Goal: Task Accomplishment & Management: Use online tool/utility

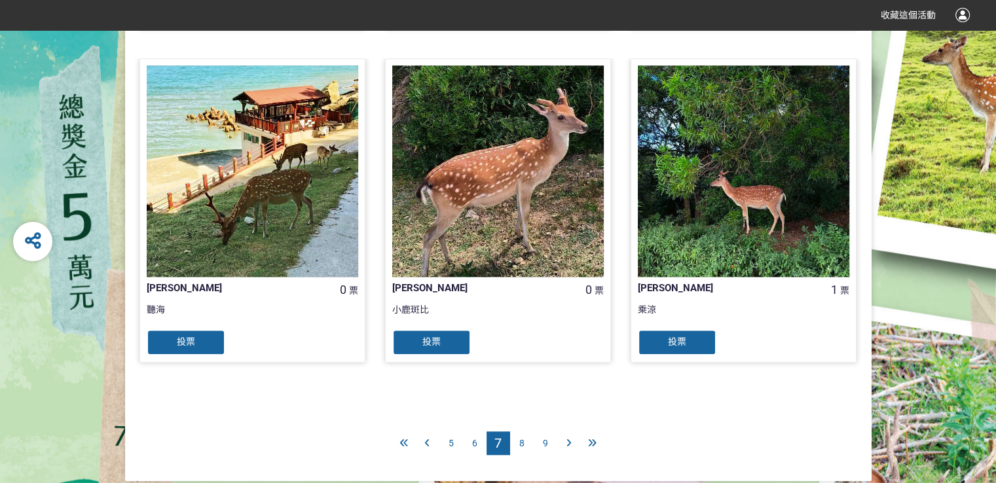
scroll to position [1333, 0]
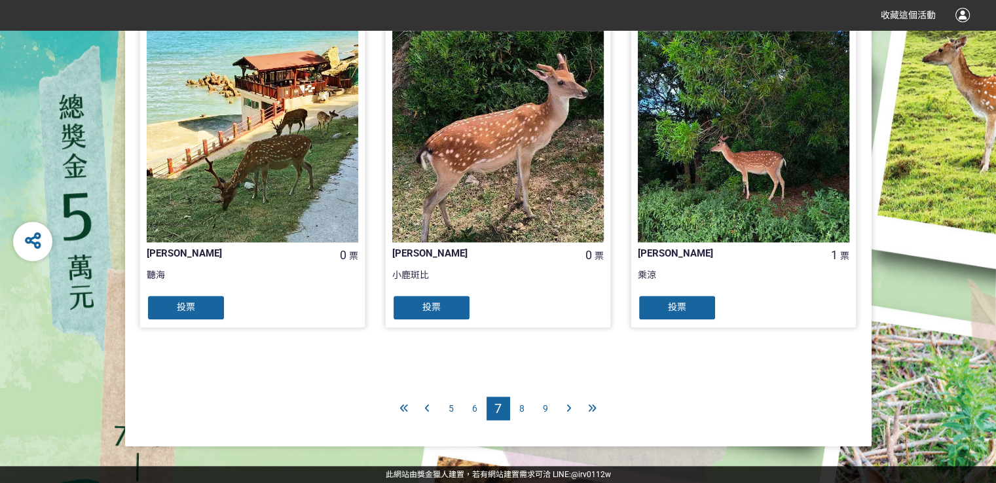
click at [524, 409] on div "8" at bounding box center [522, 409] width 24 height 24
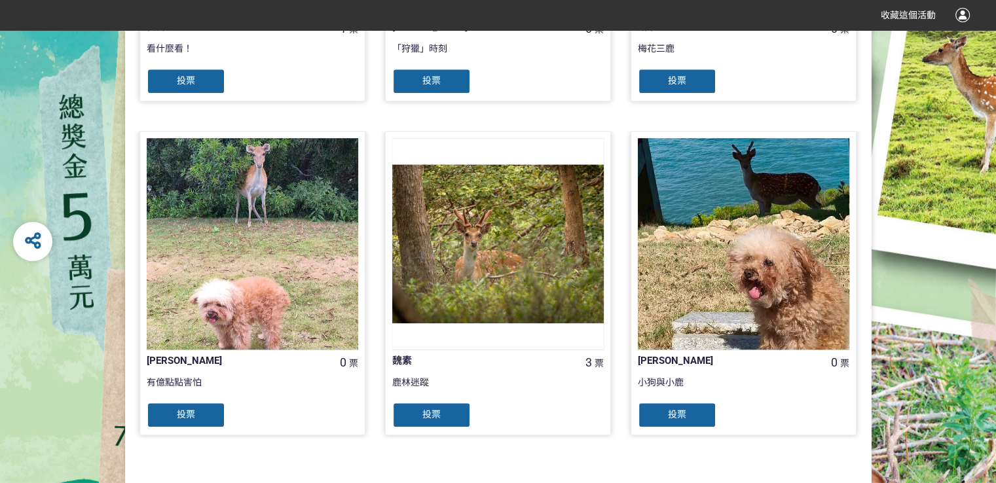
scroll to position [1333, 0]
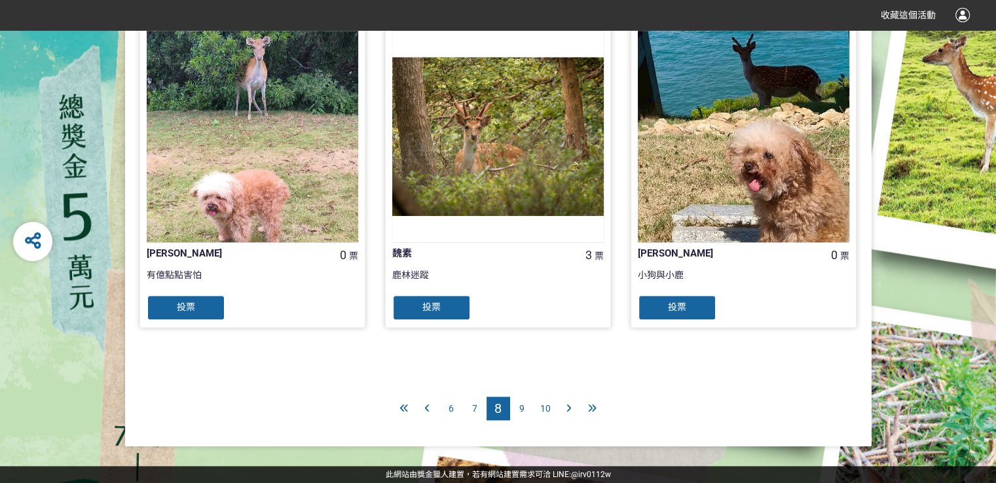
click at [519, 407] on span "9" at bounding box center [521, 408] width 5 height 10
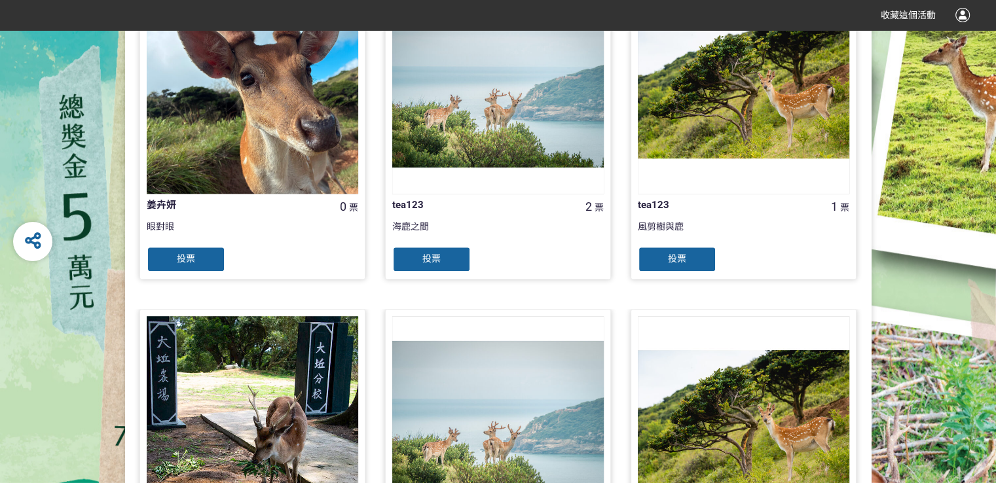
scroll to position [1310, 0]
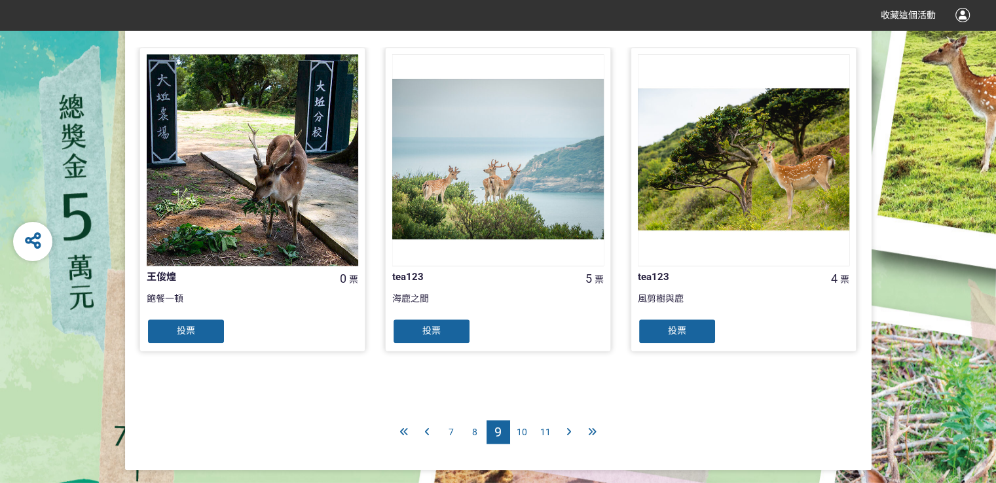
click at [524, 428] on span "10" at bounding box center [522, 432] width 10 height 10
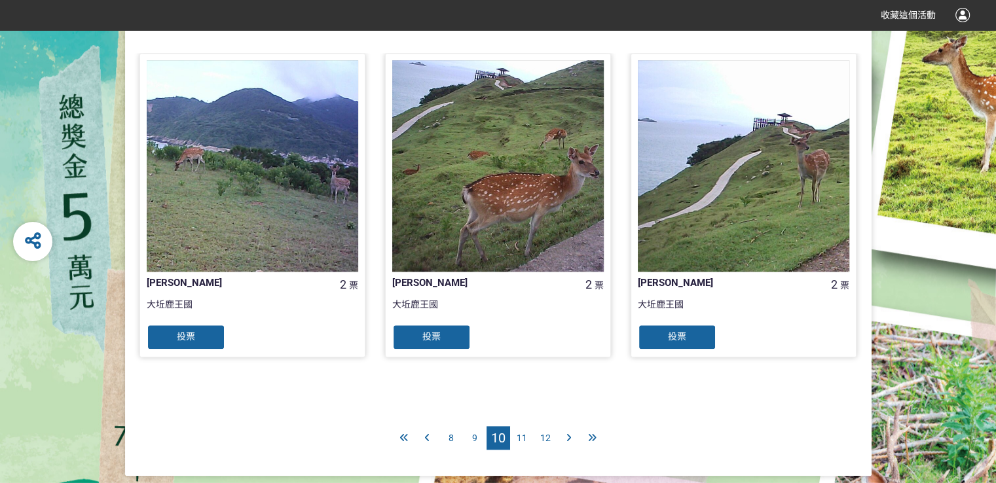
scroll to position [1310, 0]
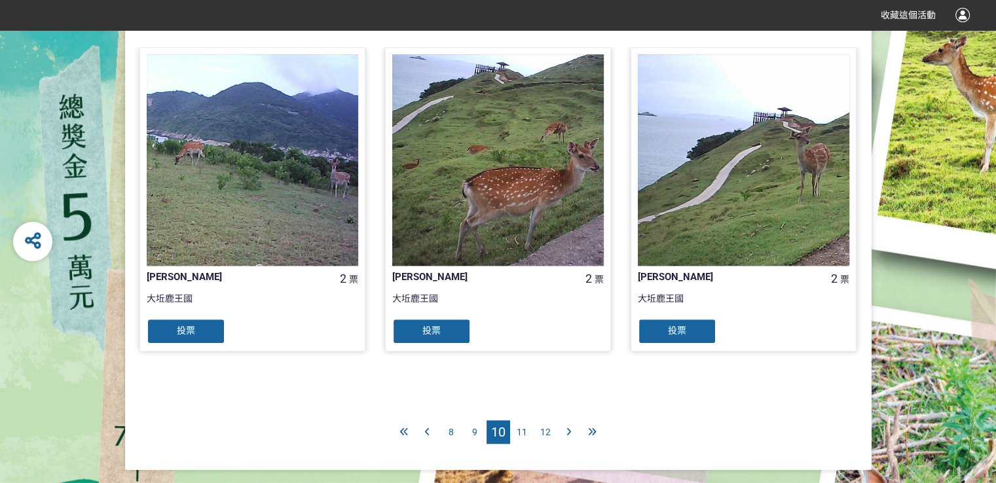
click at [525, 430] on span "11" at bounding box center [522, 432] width 10 height 10
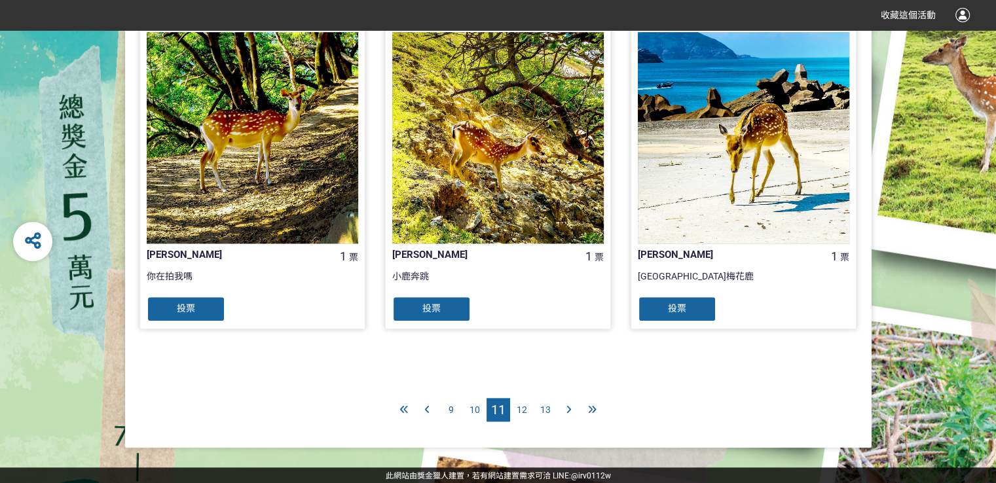
scroll to position [1333, 0]
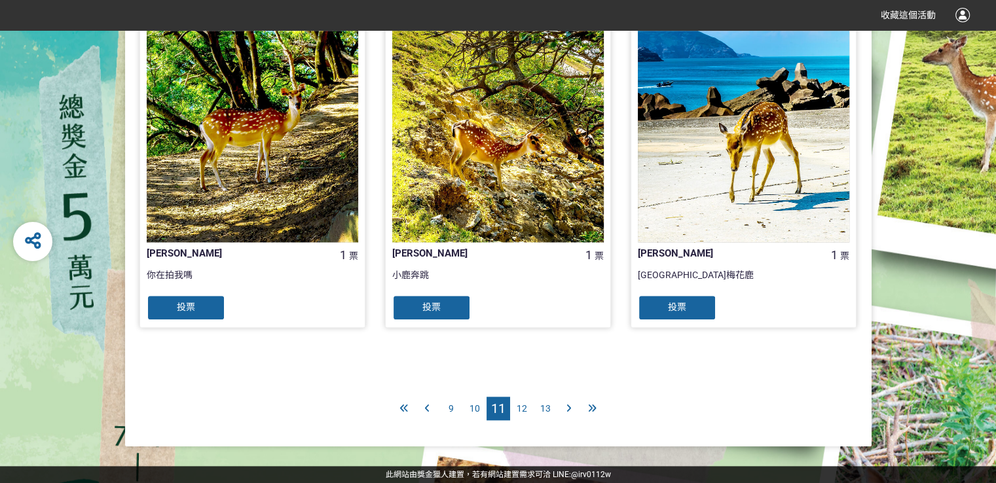
click at [519, 405] on span "12" at bounding box center [522, 408] width 10 height 10
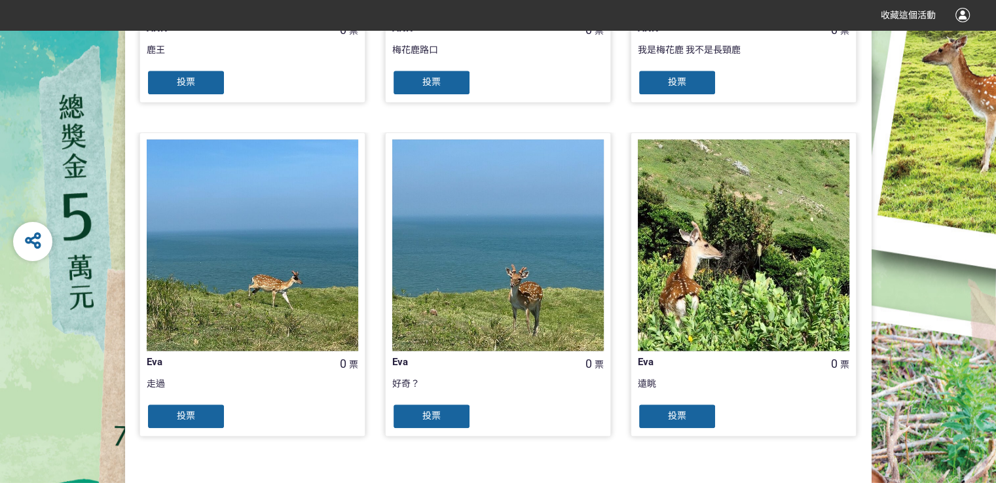
scroll to position [1310, 0]
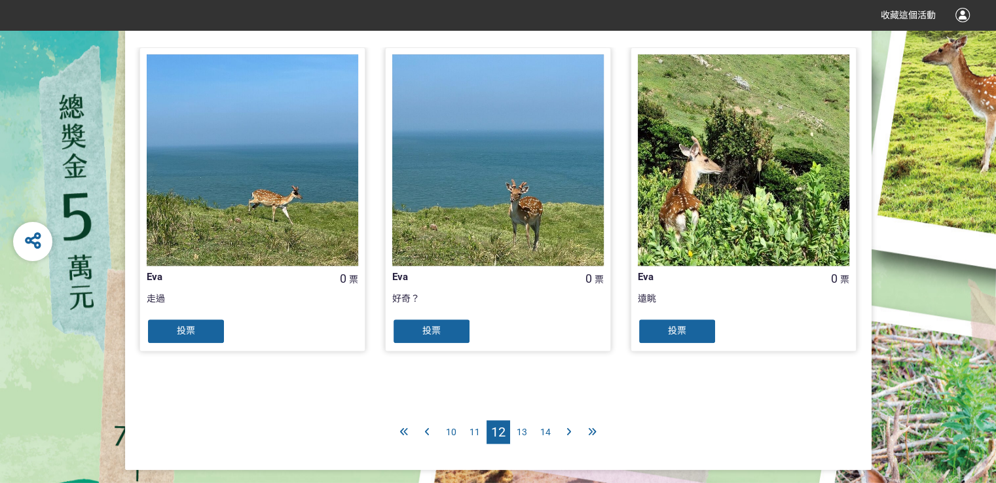
click at [525, 430] on span "13" at bounding box center [522, 432] width 10 height 10
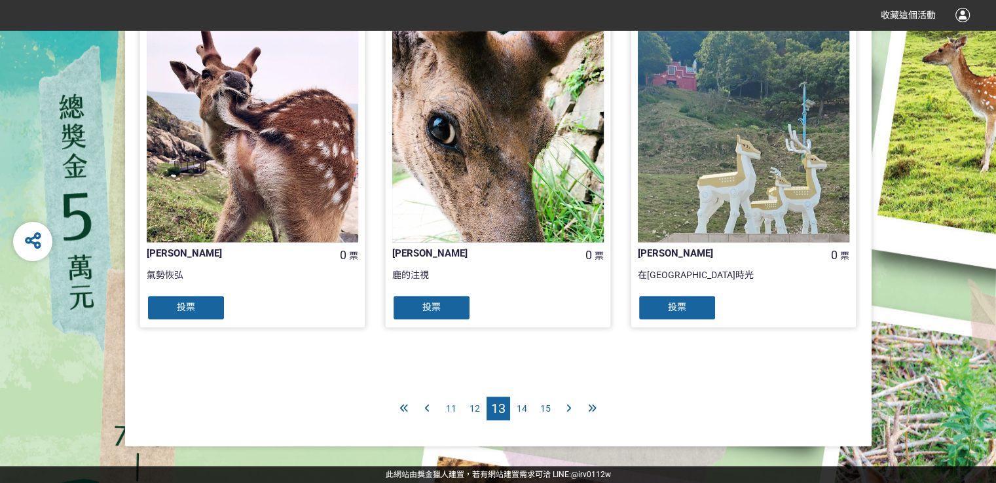
scroll to position [1268, 0]
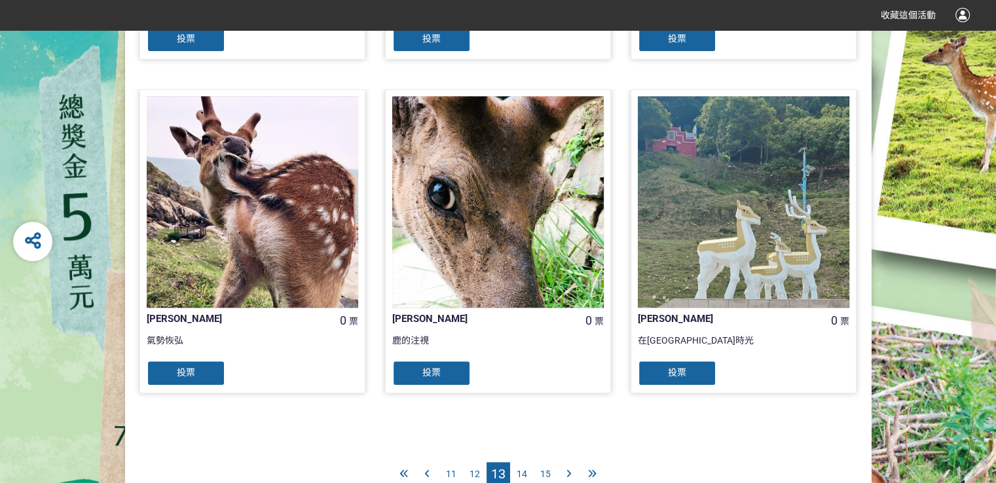
click at [523, 475] on span "14" at bounding box center [522, 474] width 10 height 10
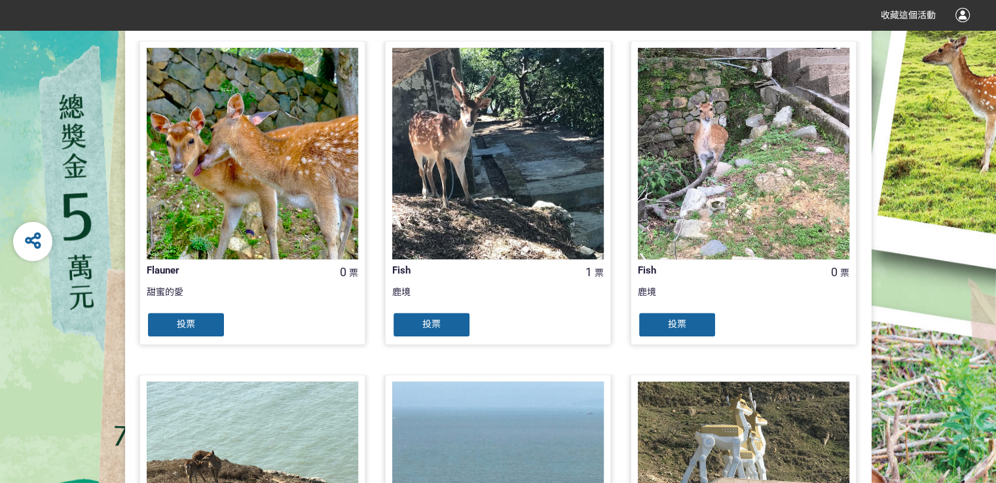
scroll to position [1310, 0]
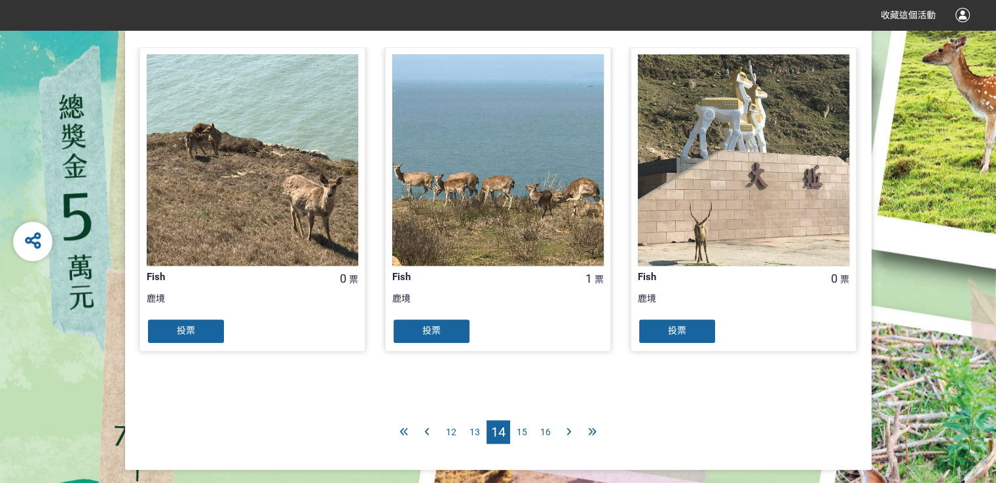
click at [525, 430] on span "15" at bounding box center [522, 432] width 10 height 10
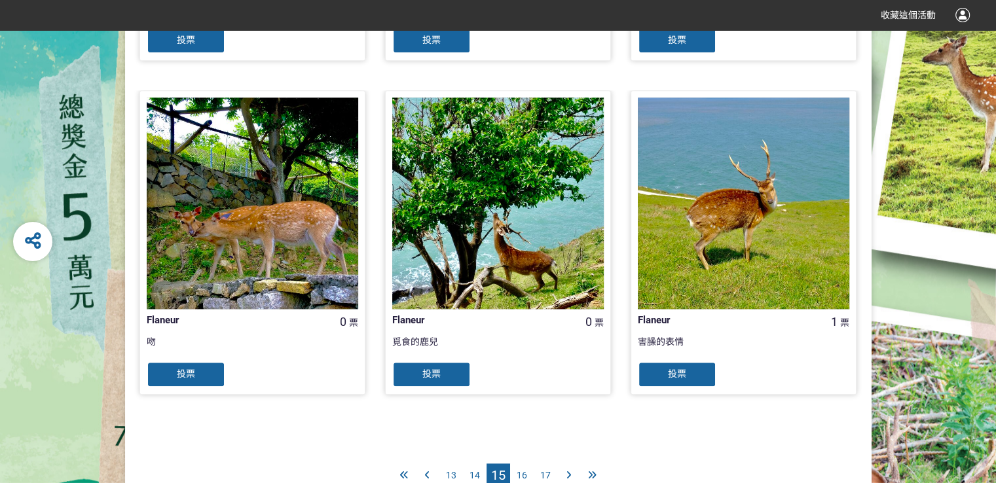
scroll to position [1310, 0]
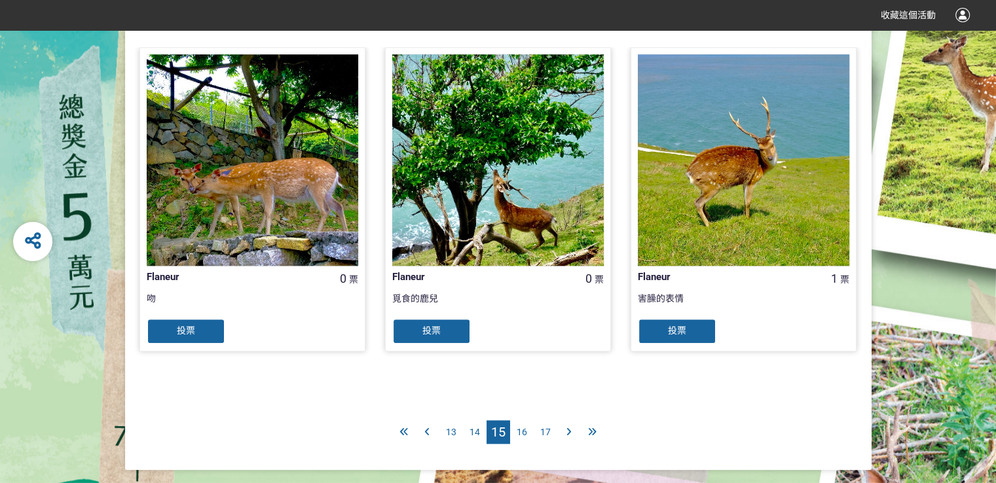
click at [524, 430] on span "16" at bounding box center [522, 432] width 10 height 10
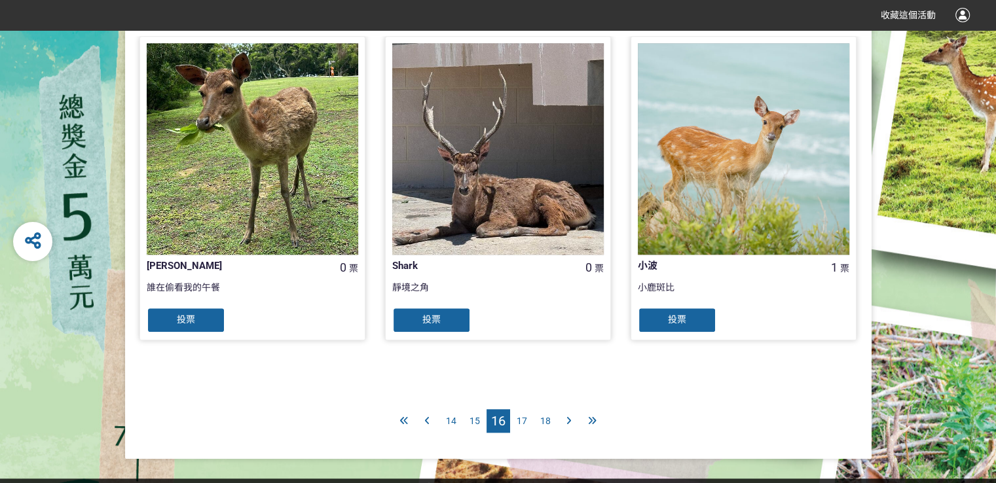
scroll to position [1333, 0]
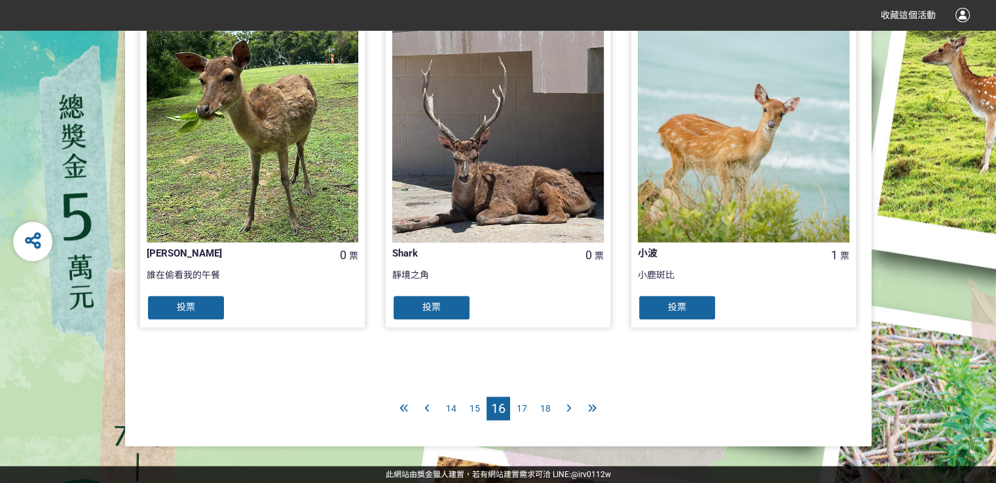
click at [517, 404] on span "17" at bounding box center [522, 408] width 10 height 10
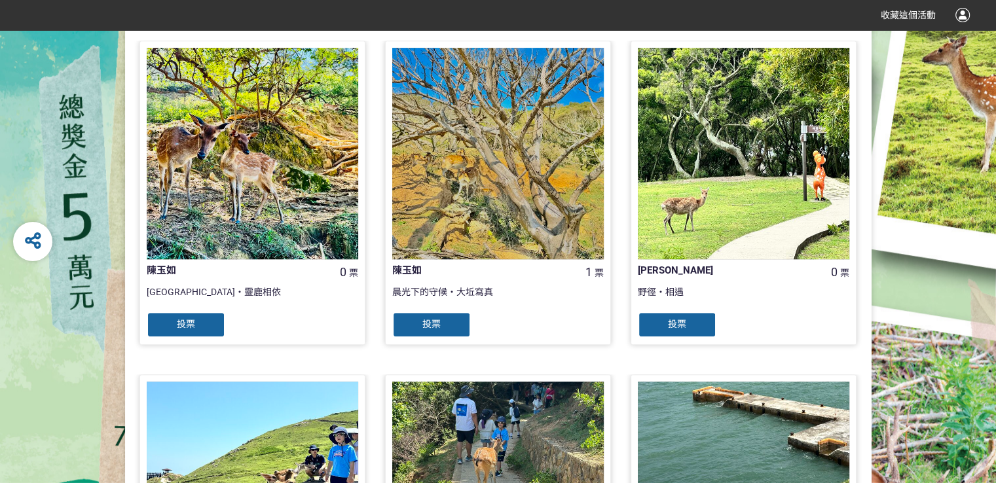
scroll to position [1333, 0]
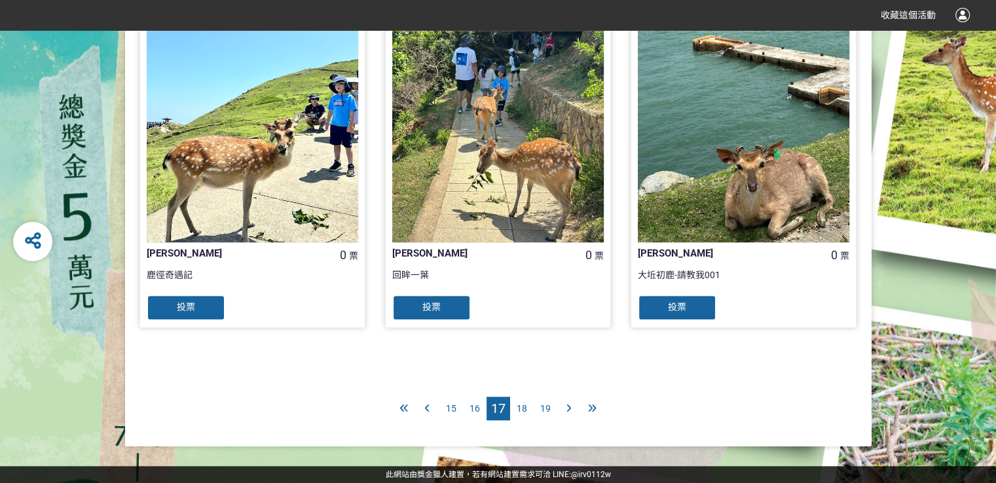
click at [519, 407] on span "18" at bounding box center [522, 408] width 10 height 10
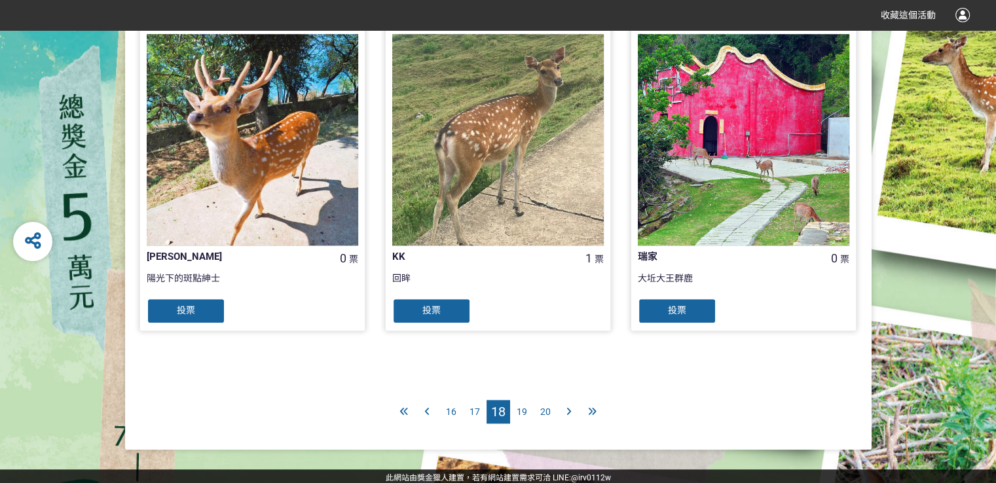
scroll to position [1333, 0]
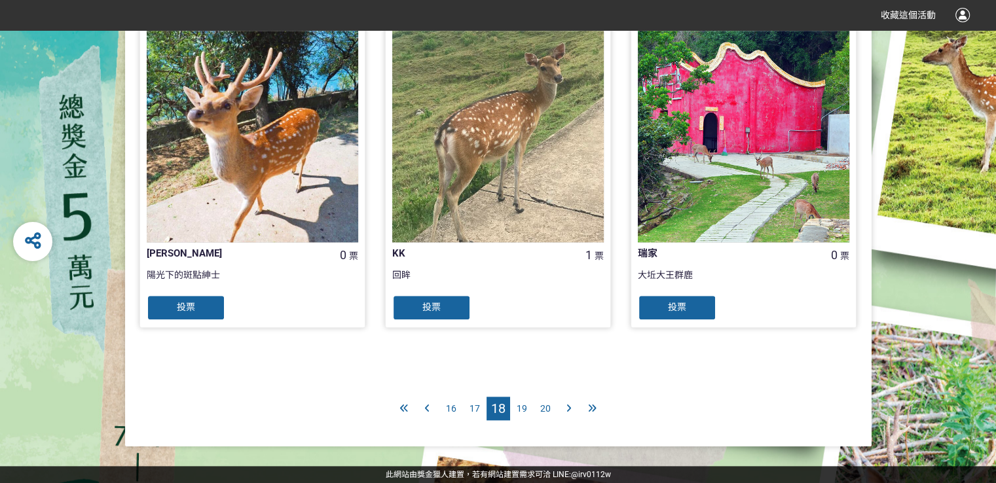
click at [525, 404] on span "19" at bounding box center [522, 408] width 10 height 10
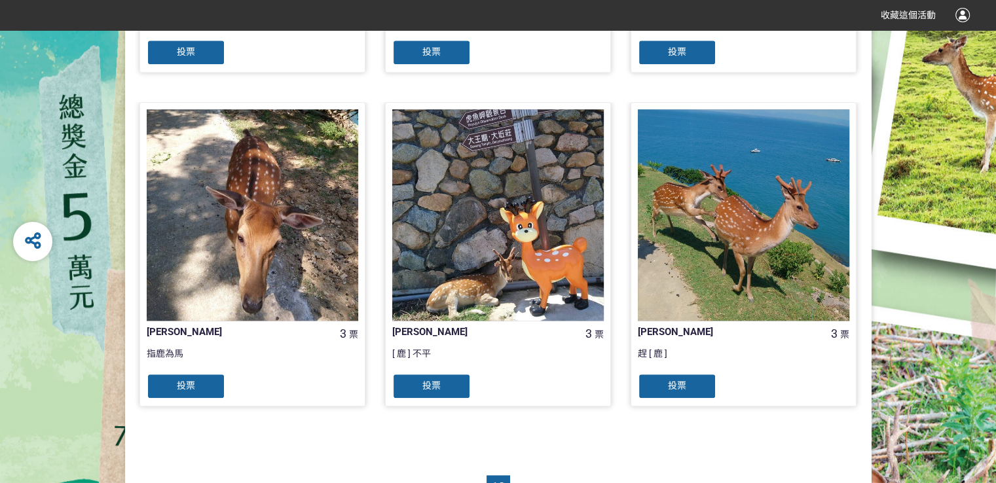
scroll to position [1333, 0]
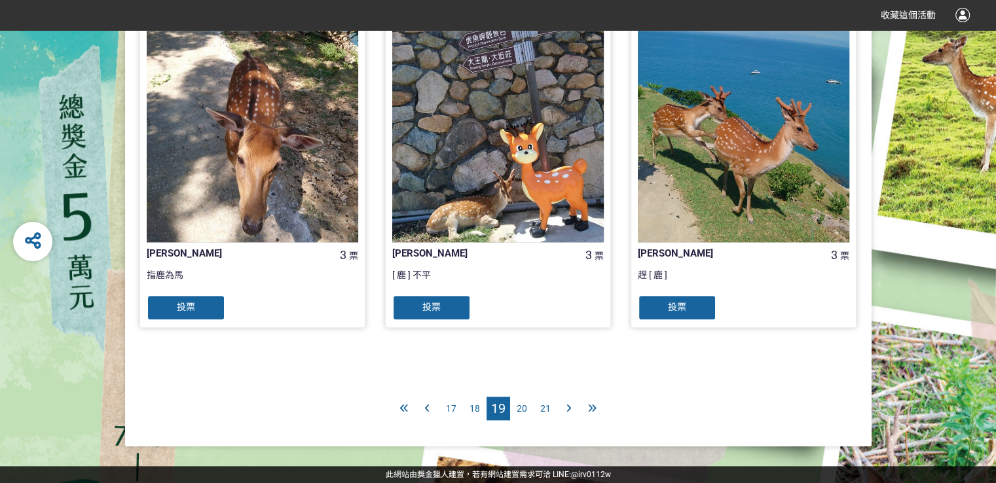
click at [524, 404] on span "20" at bounding box center [522, 408] width 10 height 10
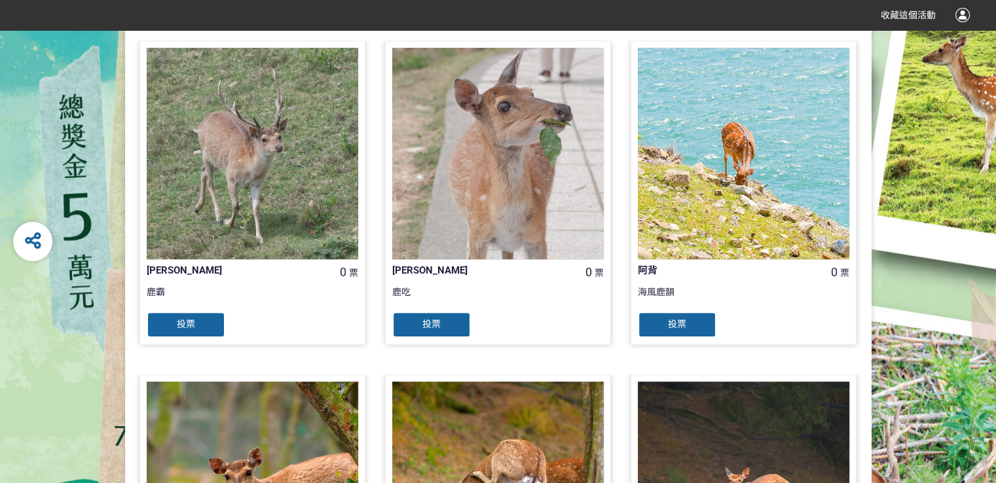
scroll to position [1310, 0]
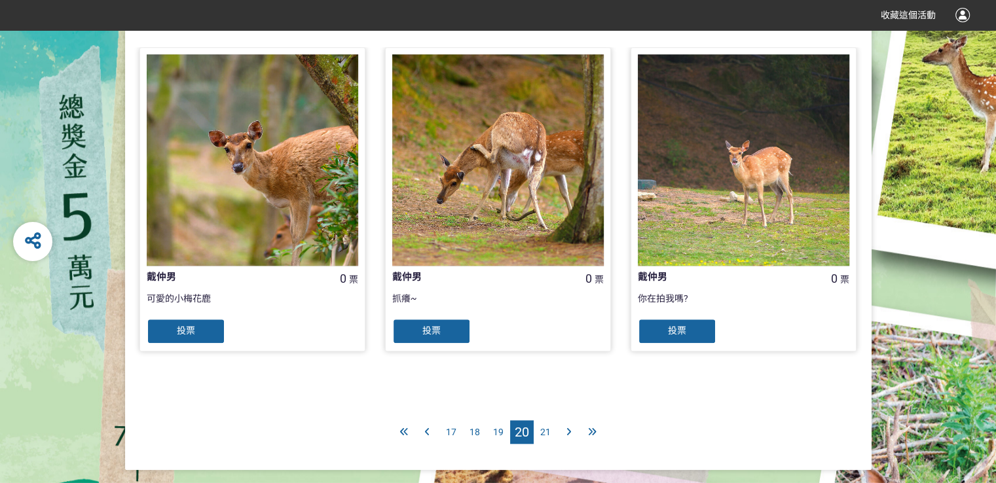
click at [542, 428] on span "21" at bounding box center [545, 432] width 10 height 10
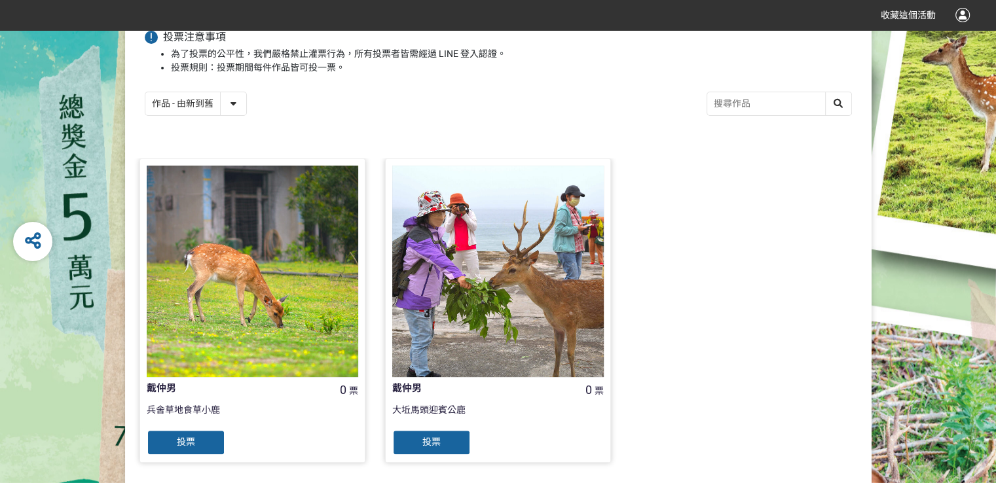
scroll to position [262, 0]
